Goal: Go to known website: Access a specific website the user already knows

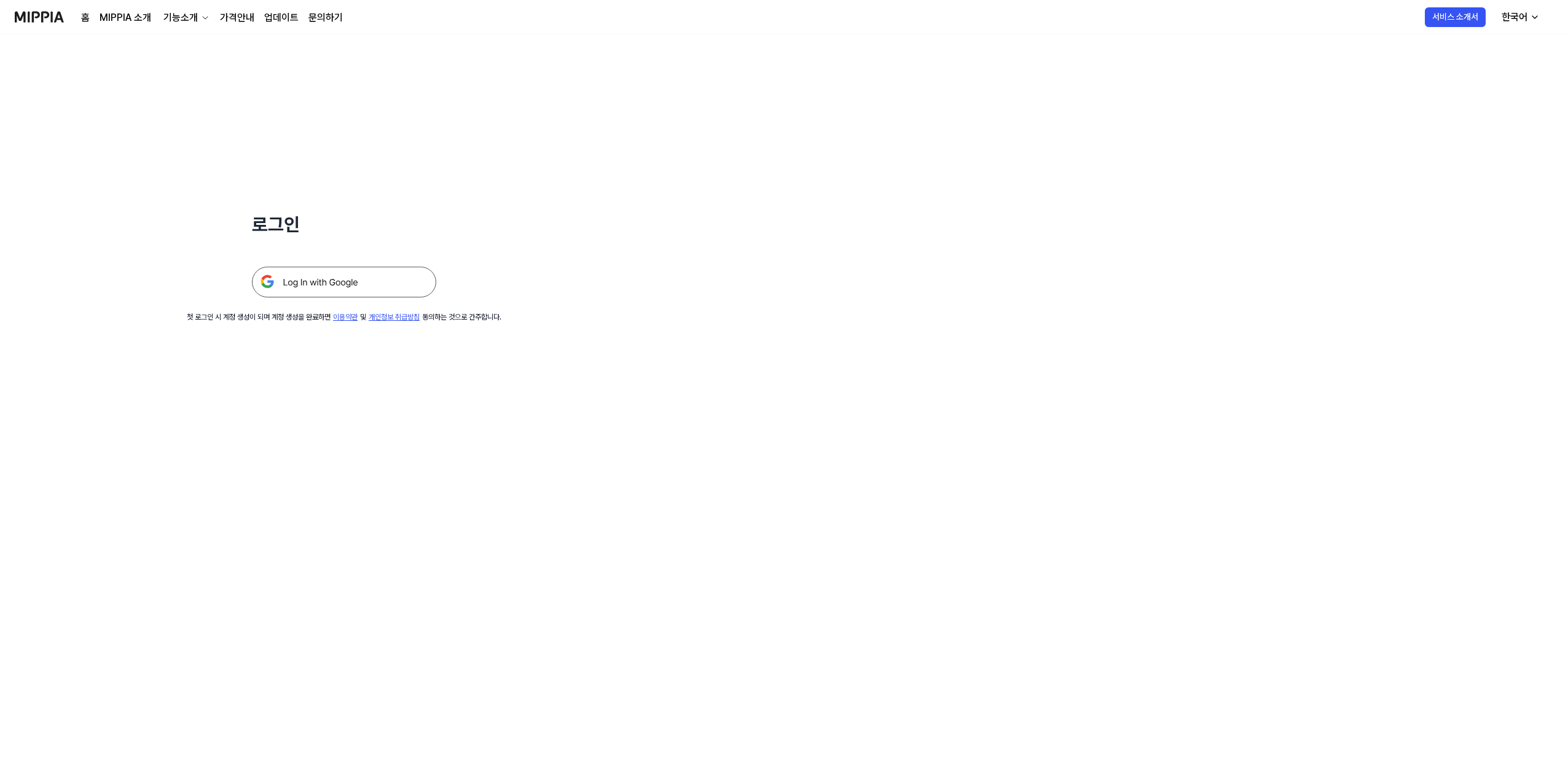
click at [331, 286] on img at bounding box center [344, 282] width 184 height 31
